Goal: Task Accomplishment & Management: Use online tool/utility

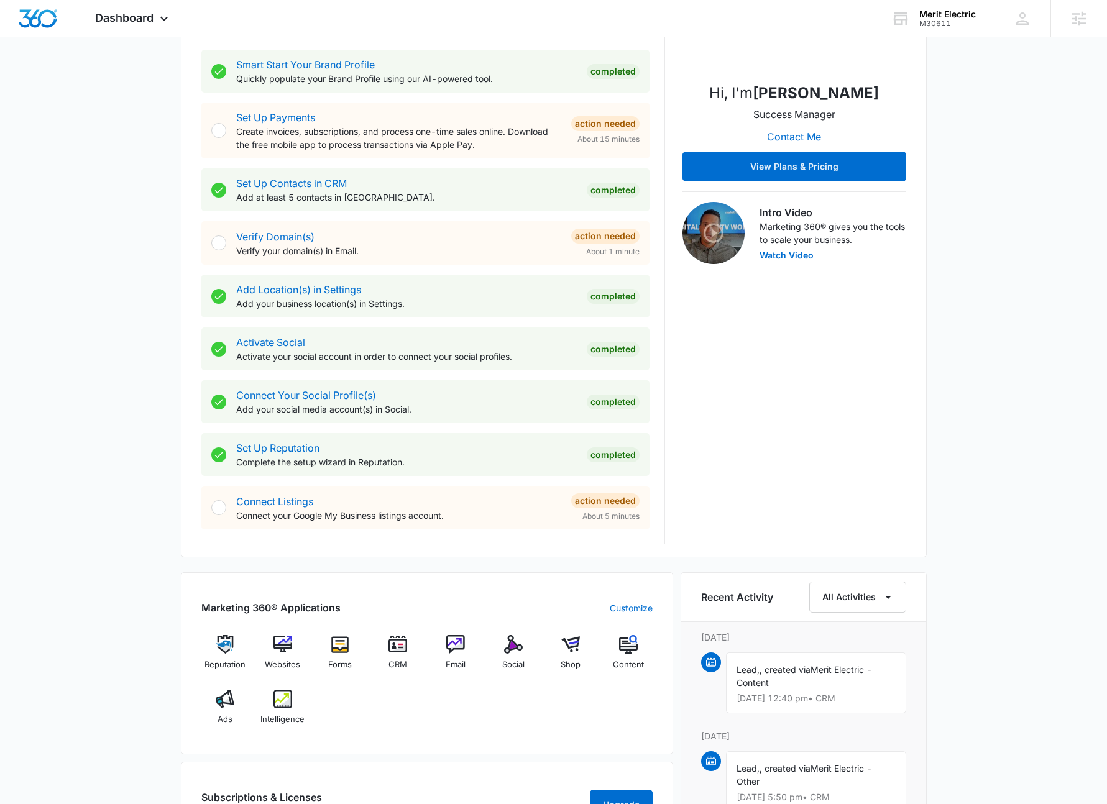
scroll to position [299, 0]
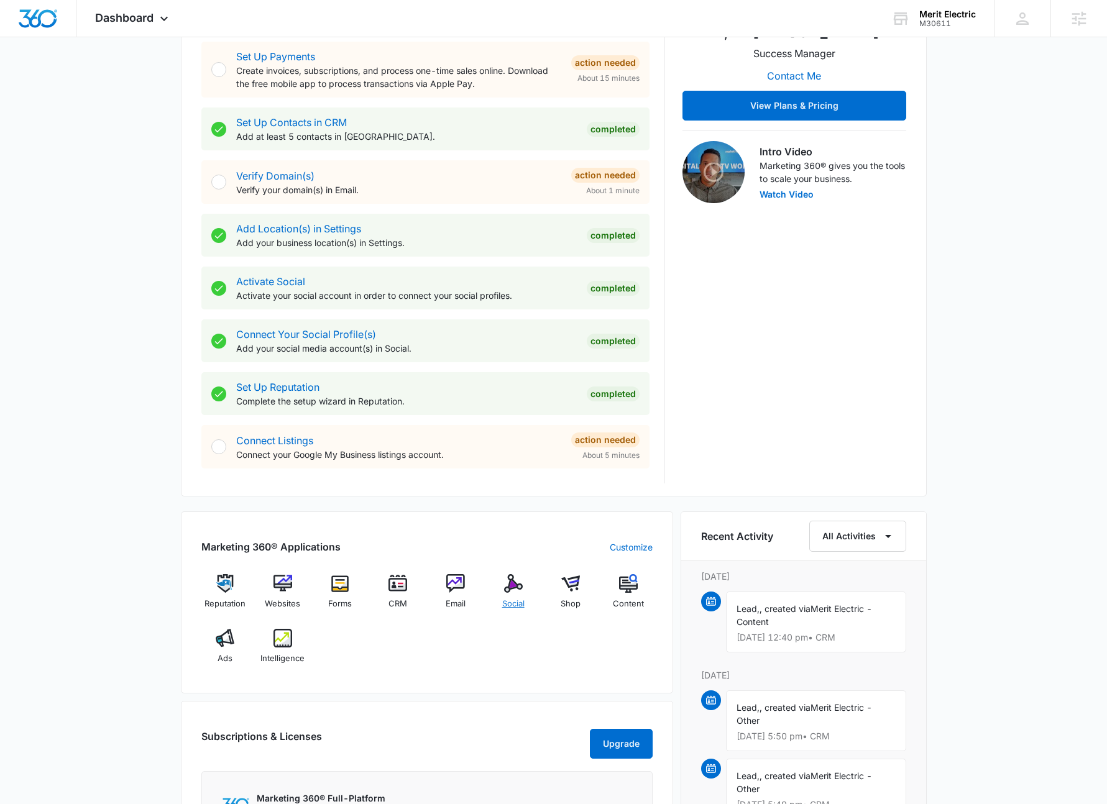
click at [518, 586] on img at bounding box center [513, 583] width 19 height 19
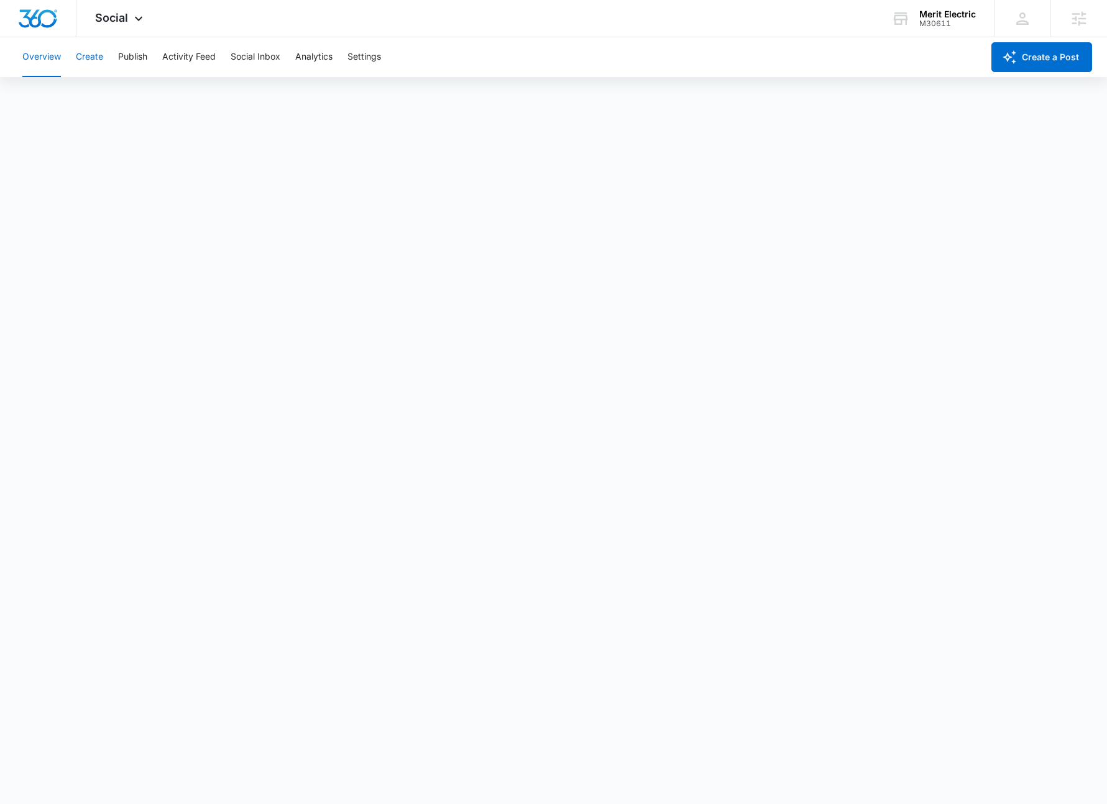
click at [95, 54] on button "Create" at bounding box center [89, 57] width 27 height 40
click at [124, 95] on button "Approvals" at bounding box center [122, 95] width 42 height 35
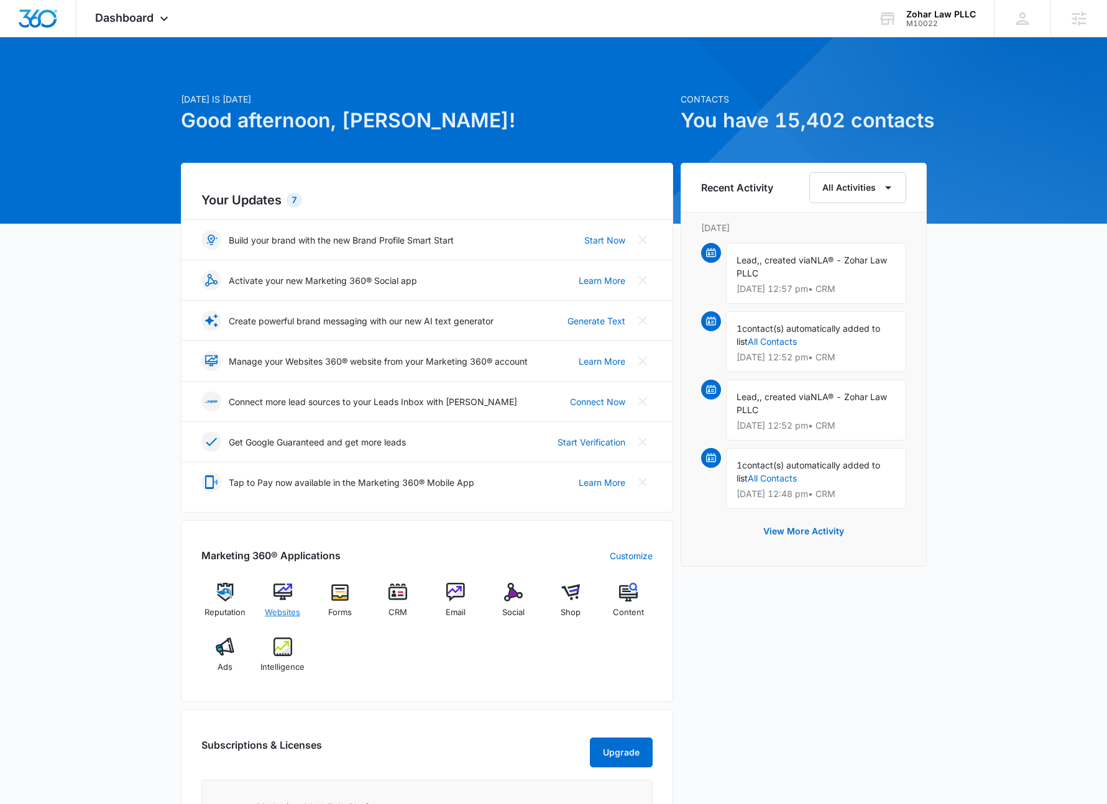
click at [290, 593] on img at bounding box center [282, 592] width 19 height 19
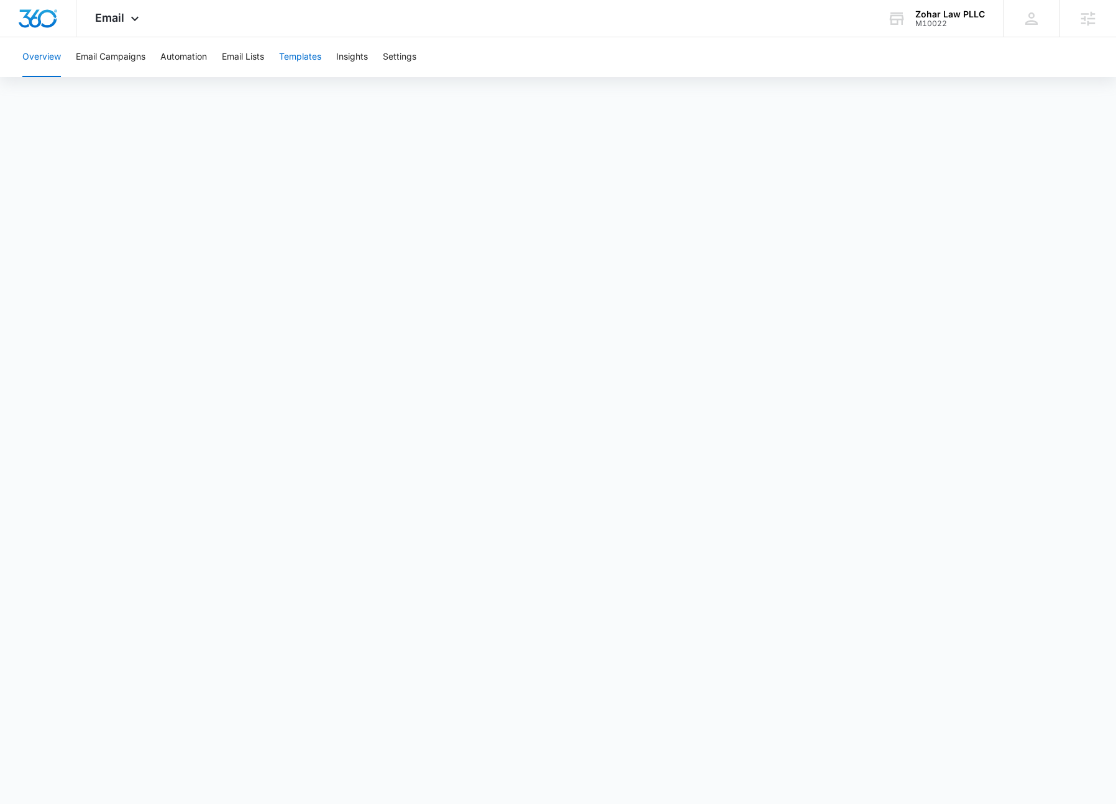
click at [295, 56] on button "Templates" at bounding box center [300, 57] width 42 height 40
click at [124, 62] on button "Email Campaigns" at bounding box center [111, 57] width 70 height 40
click at [291, 60] on button "Templates" at bounding box center [300, 57] width 42 height 40
click at [140, 21] on icon at bounding box center [134, 21] width 15 height 15
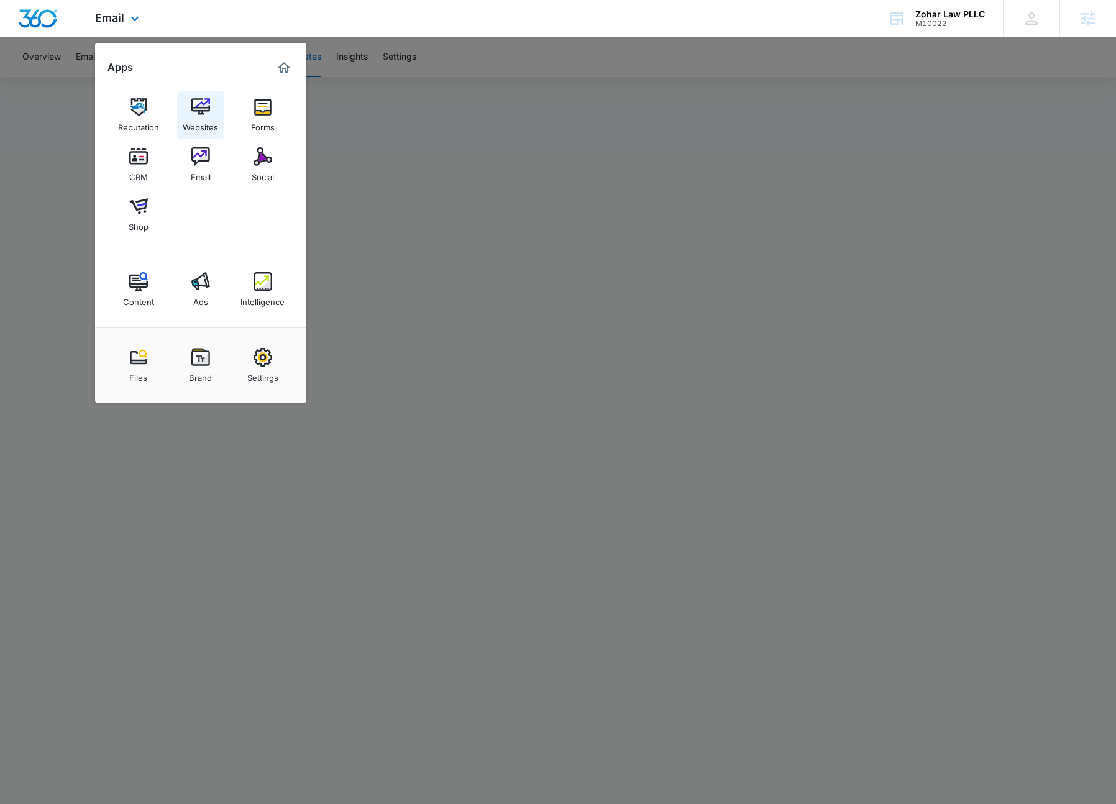
click at [197, 114] on img at bounding box center [200, 107] width 19 height 19
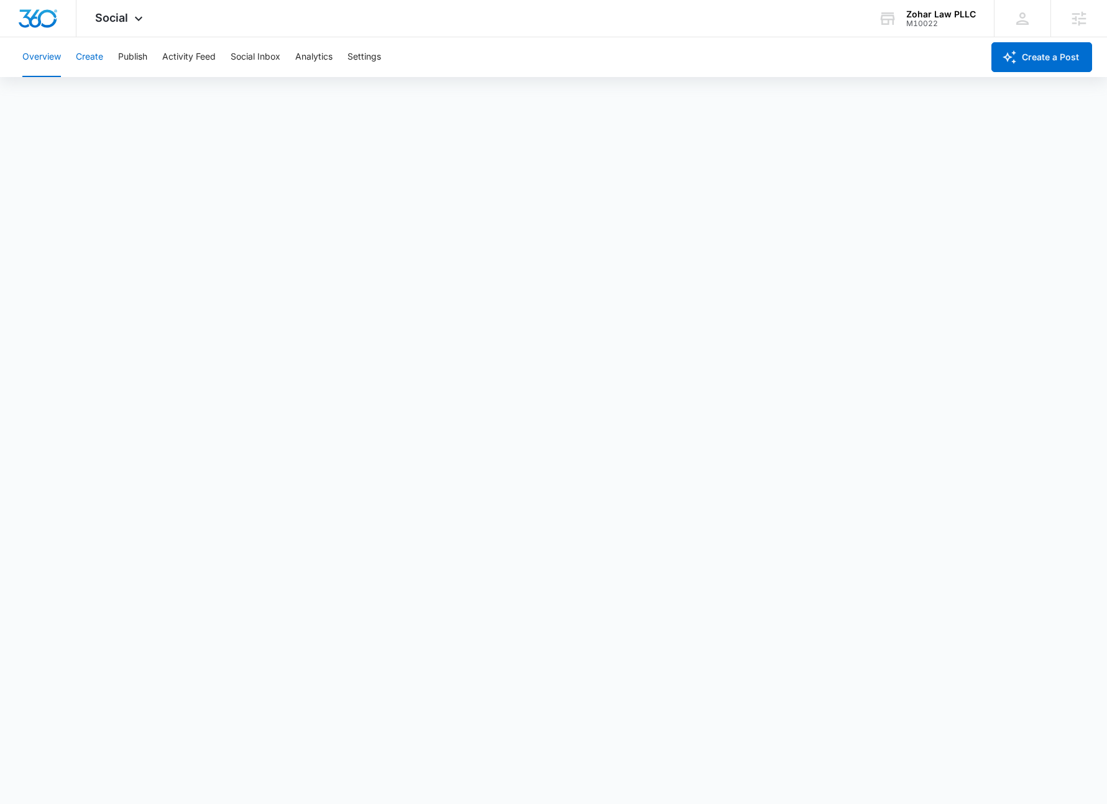
click at [96, 51] on button "Create" at bounding box center [89, 57] width 27 height 40
